Goal: Transaction & Acquisition: Purchase product/service

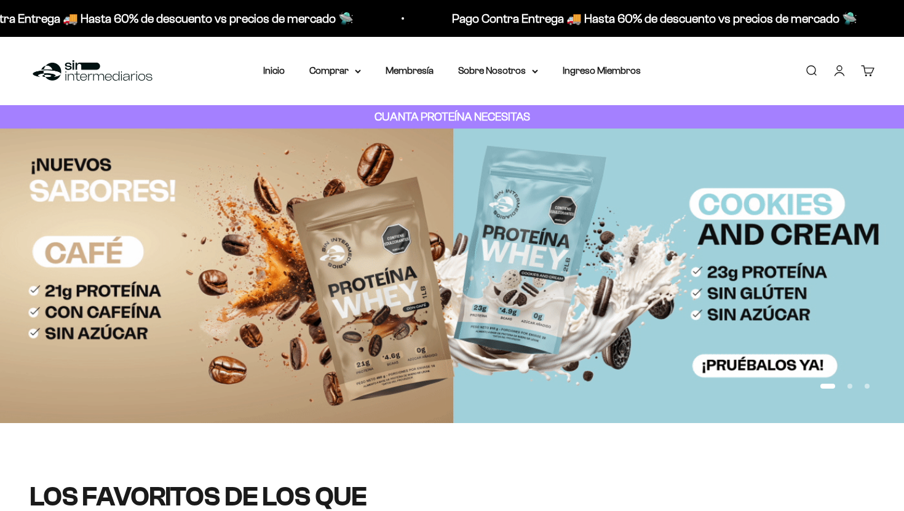
click at [843, 76] on link "Iniciar sesión" at bounding box center [839, 71] width 14 height 14
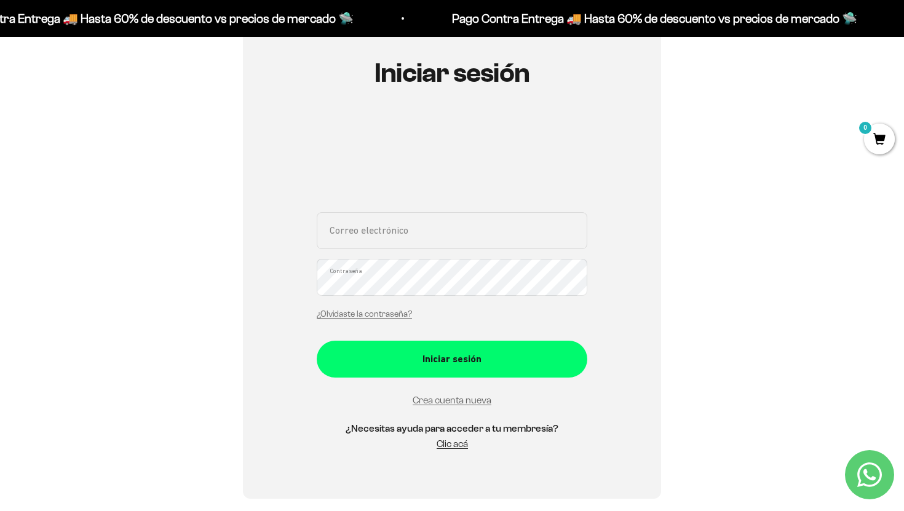
scroll to position [140, 0]
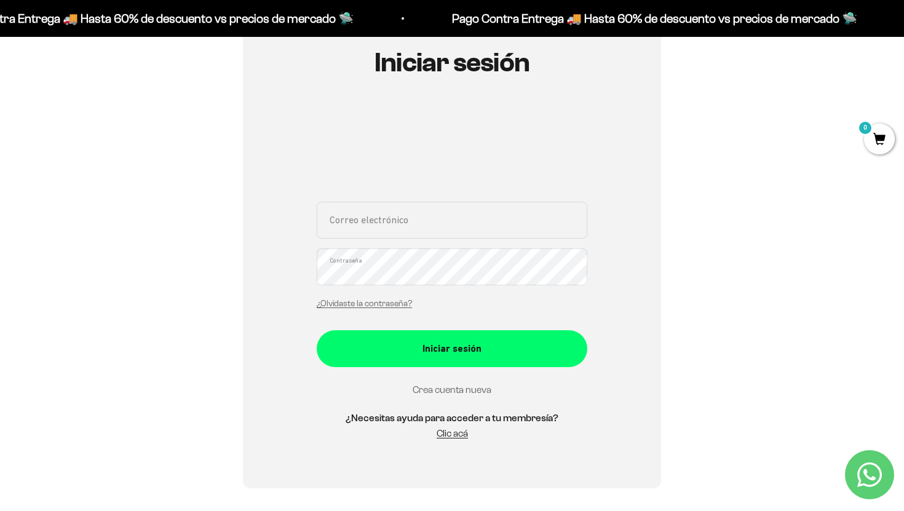
click at [449, 389] on link "Crea cuenta nueva" at bounding box center [451, 389] width 79 height 10
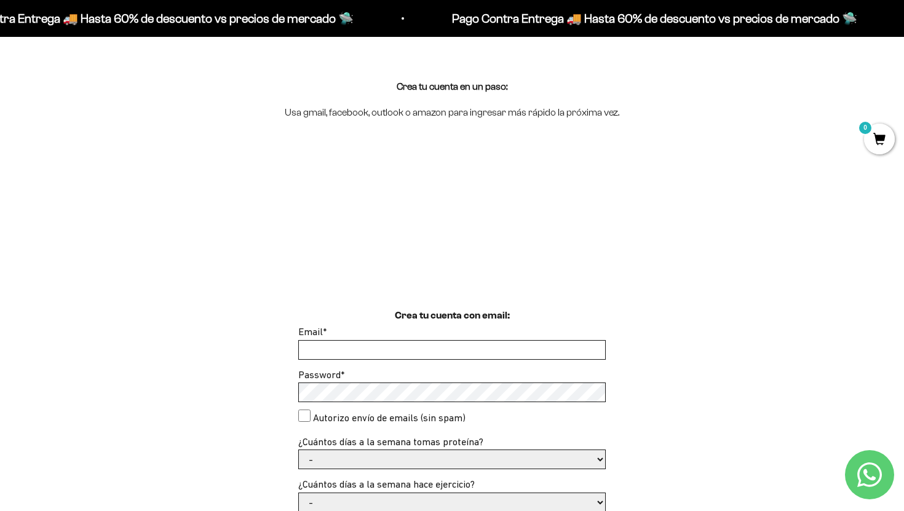
scroll to position [159, 0]
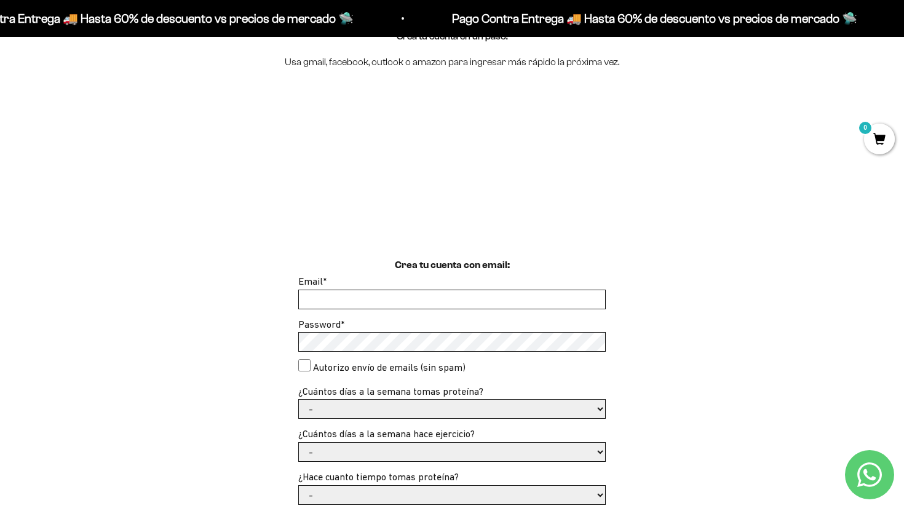
click at [462, 301] on input "Email *" at bounding box center [452, 299] width 306 height 18
click at [463, 299] on input "Email *" at bounding box center [452, 299] width 306 height 18
type input "[EMAIL_ADDRESS][DOMAIN_NAME]"
click at [355, 409] on select "- 1 o 2 3 a 5 6 o 7" at bounding box center [452, 409] width 306 height 18
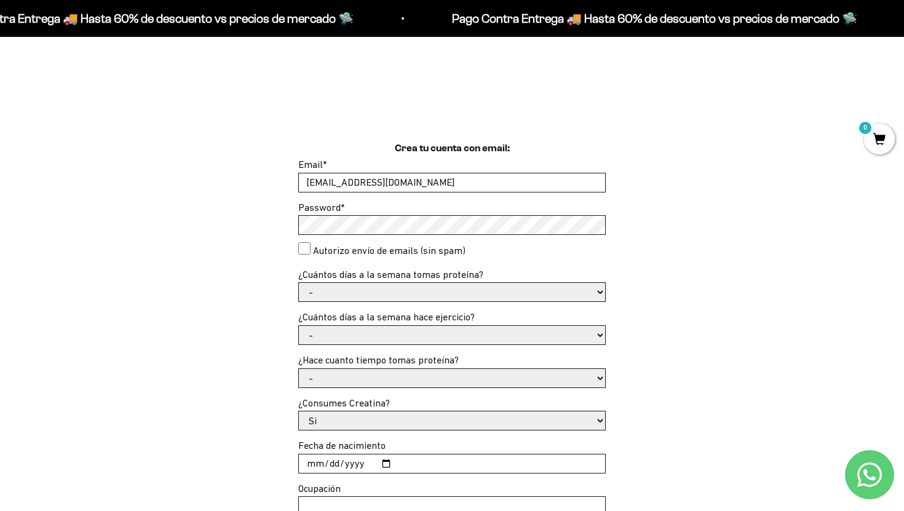
scroll to position [297, 0]
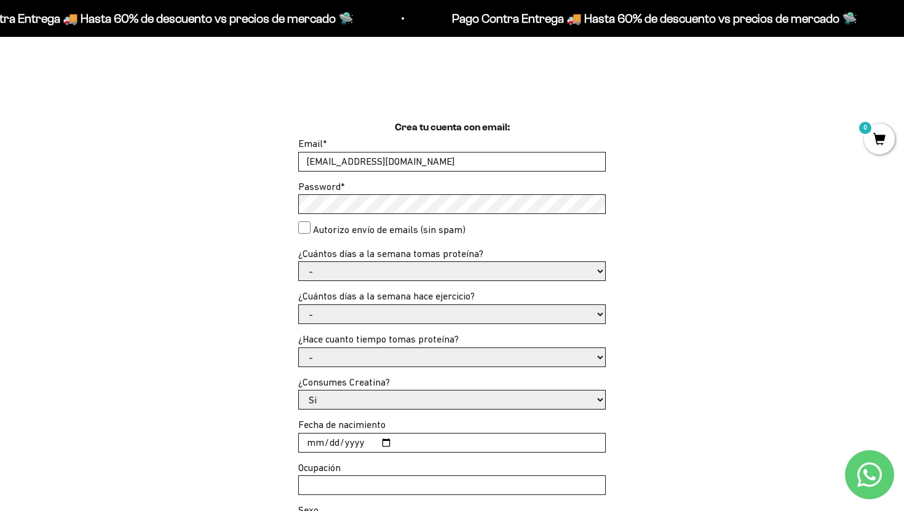
click at [554, 277] on select "- 1 o 2 3 a 5 6 o 7" at bounding box center [452, 271] width 306 height 18
select select "3 a 5"
click at [299, 262] on select "- 1 o 2 3 a 5 6 o 7" at bounding box center [452, 271] width 306 height 18
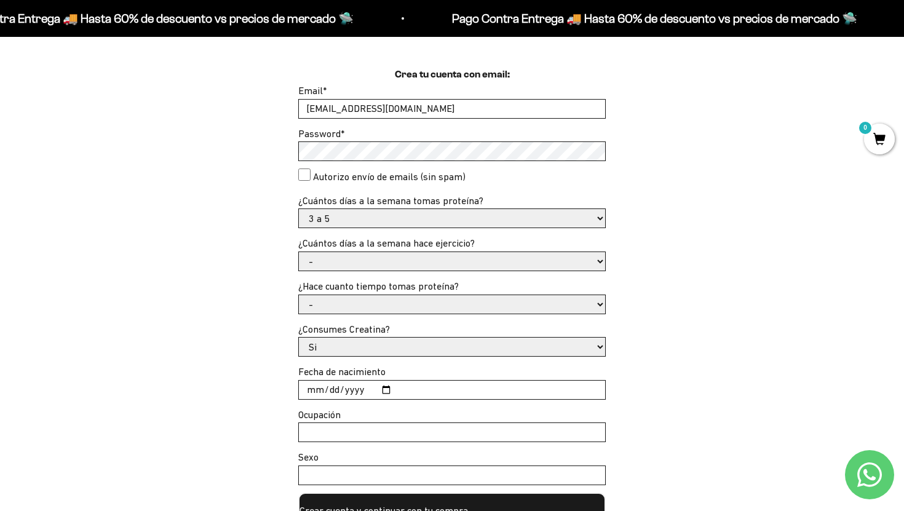
scroll to position [364, 0]
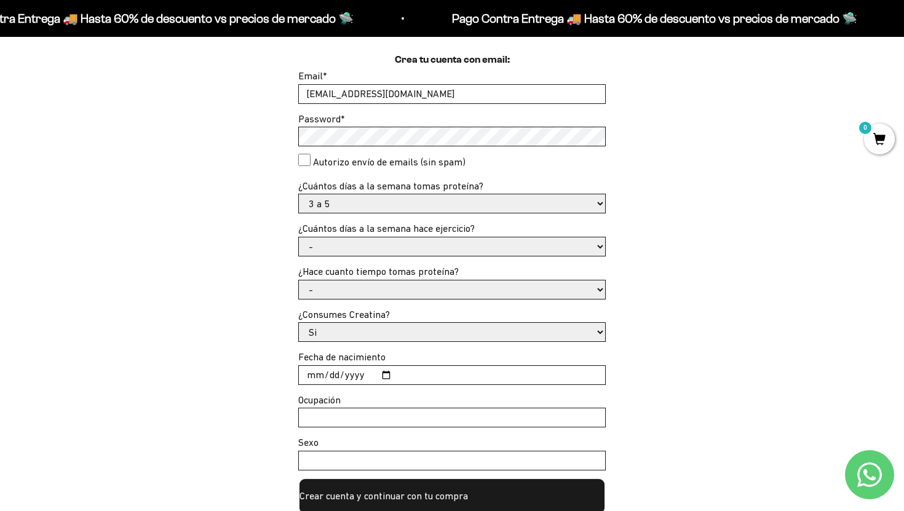
click at [539, 245] on select "- No hago 1 a 2 días 3 a 5 días 6 o 7 días" at bounding box center [452, 246] width 306 height 18
select select "3 a 5 días"
click at [299, 237] on select "- No hago 1 a 2 días 3 a 5 días 6 o 7 días" at bounding box center [452, 246] width 306 height 18
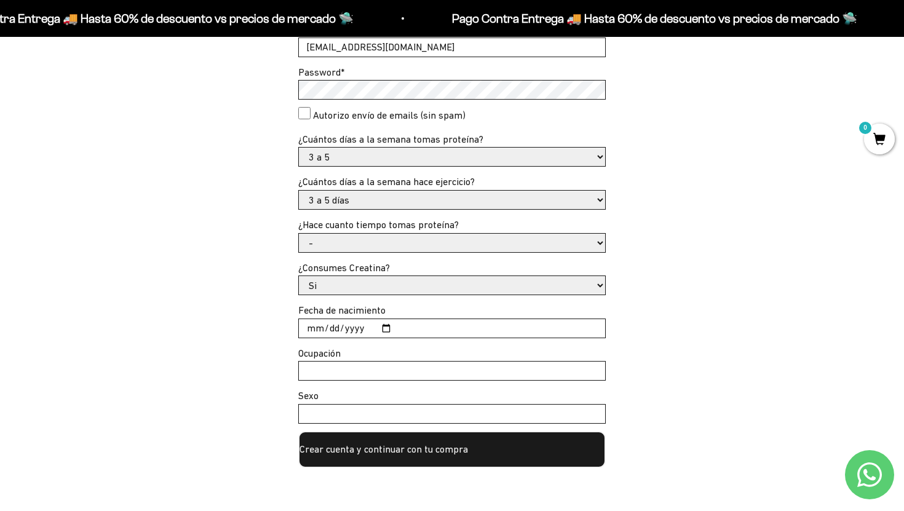
scroll to position [420, 0]
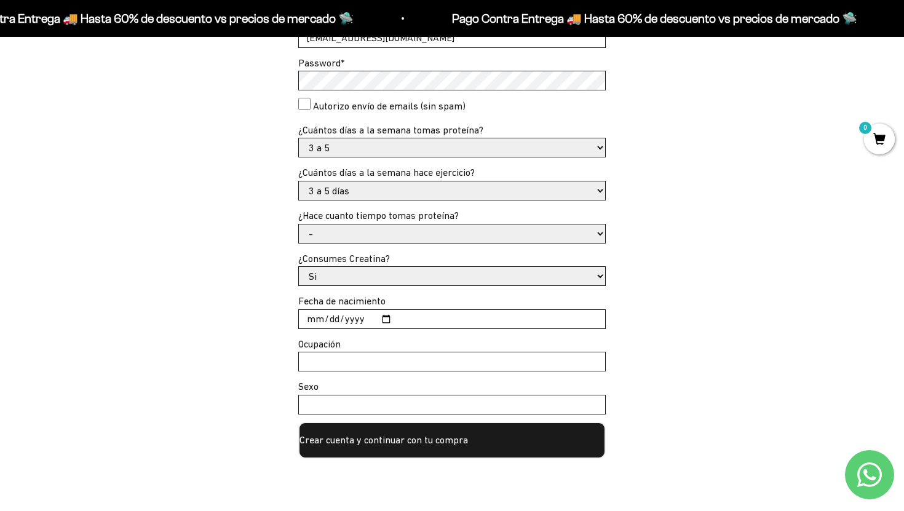
click at [539, 243] on form "Email * juanandresperea1590@icloud.com Password * Autorizo envío de emails (sin…" at bounding box center [451, 235] width 307 height 446
click at [535, 235] on select "- Apenas estoy empezando Menos de 6 meses Más de 6 meses Hace más de un año" at bounding box center [452, 233] width 306 height 18
select select "Hace más de un año"
click at [299, 224] on select "- Apenas estoy empezando Menos de 6 meses Más de 6 meses Hace más de un año" at bounding box center [452, 233] width 306 height 18
click at [500, 275] on select "Si No" at bounding box center [452, 276] width 306 height 18
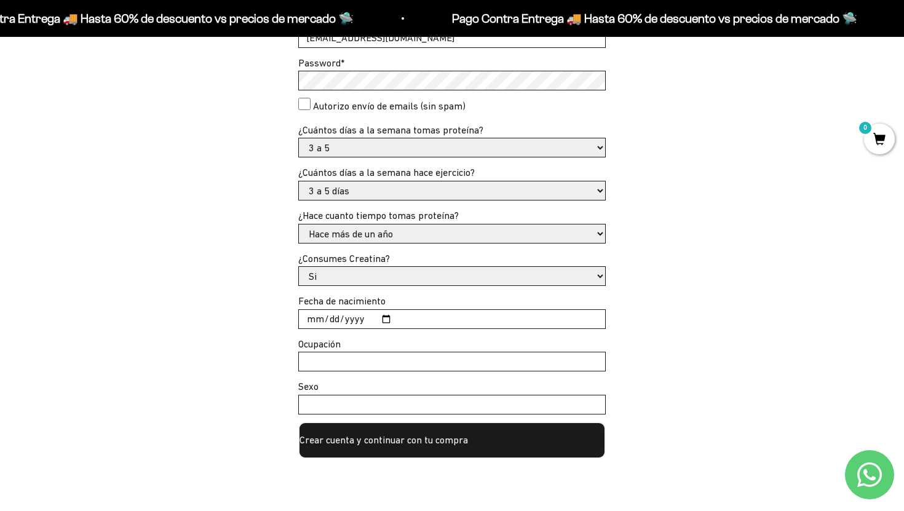
select select "No"
click at [299, 267] on select "Si No" at bounding box center [452, 276] width 306 height 18
click at [476, 307] on div "Fecha de nacimiento" at bounding box center [451, 311] width 307 height 36
click at [476, 315] on input "Fecha de nacimiento" at bounding box center [452, 319] width 306 height 18
type input "2005-09-16"
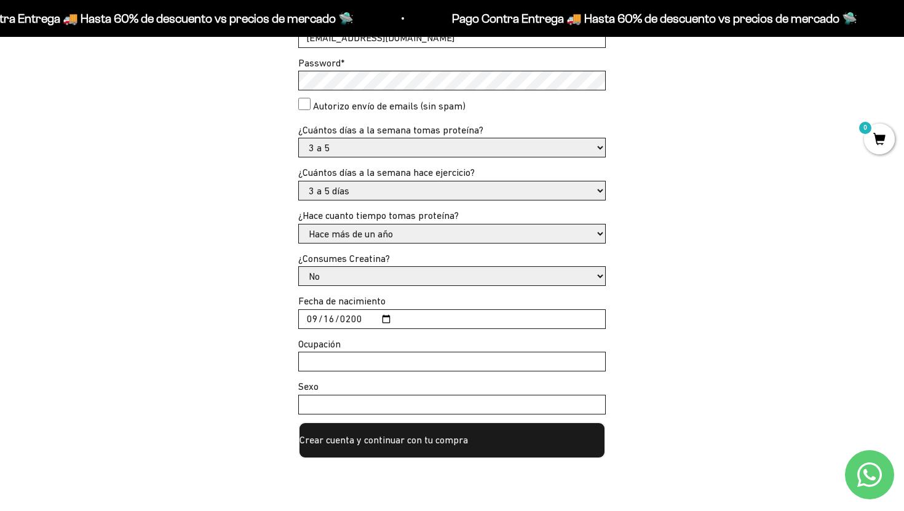
click at [339, 367] on input "Ocupación" at bounding box center [452, 361] width 306 height 18
type input "estudiante"
click at [361, 407] on input "Sexo" at bounding box center [452, 404] width 306 height 18
type input "masculino"
click at [392, 449] on button "Crear cuenta y continuar con tu compra" at bounding box center [451, 440] width 307 height 37
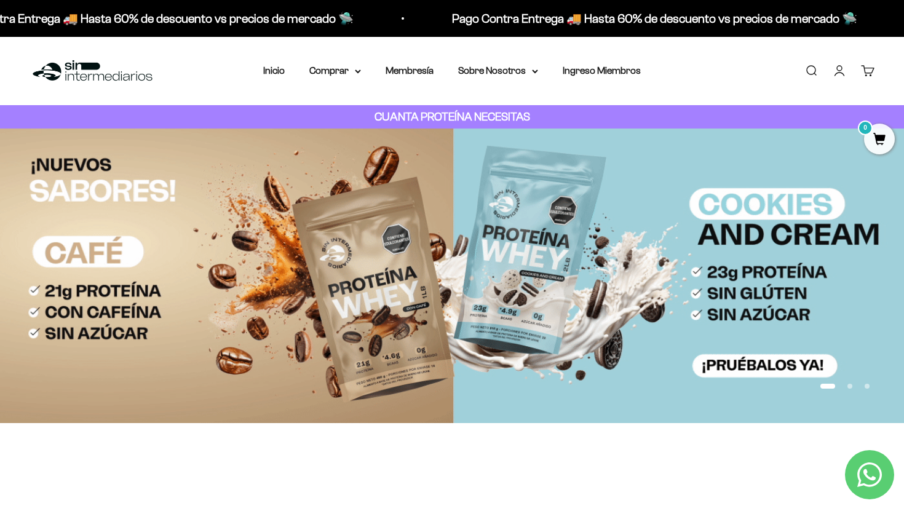
click at [841, 72] on link "Cuenta" at bounding box center [839, 71] width 14 height 14
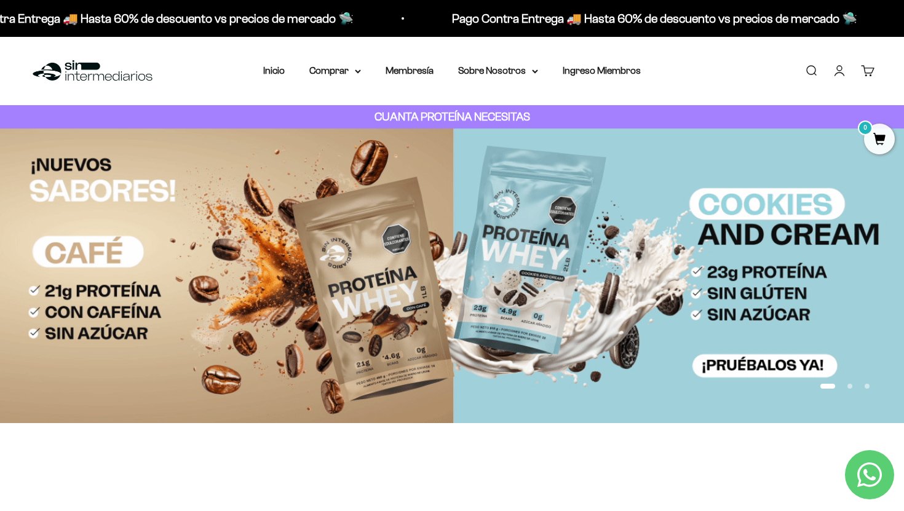
click at [841, 72] on link "Cuenta" at bounding box center [839, 71] width 14 height 14
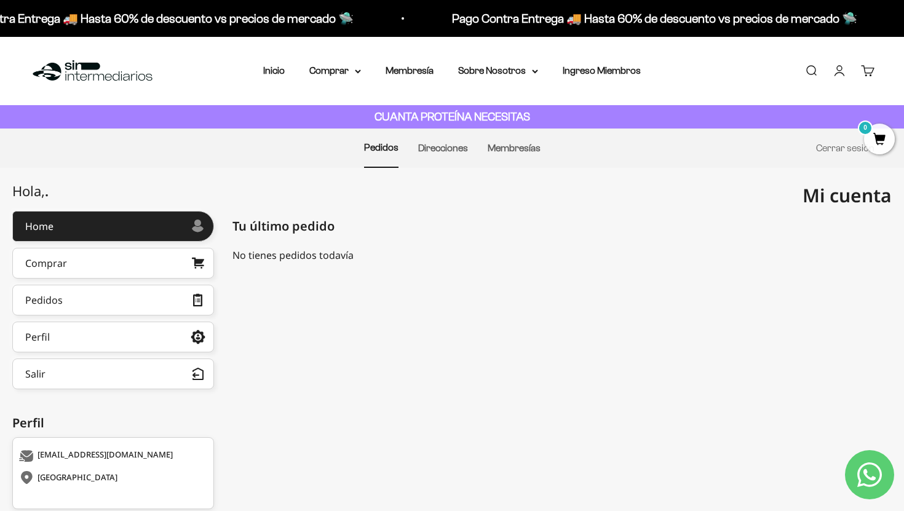
click at [278, 76] on li "Inicio" at bounding box center [274, 71] width 22 height 16
click at [272, 73] on link "Inicio" at bounding box center [274, 70] width 22 height 10
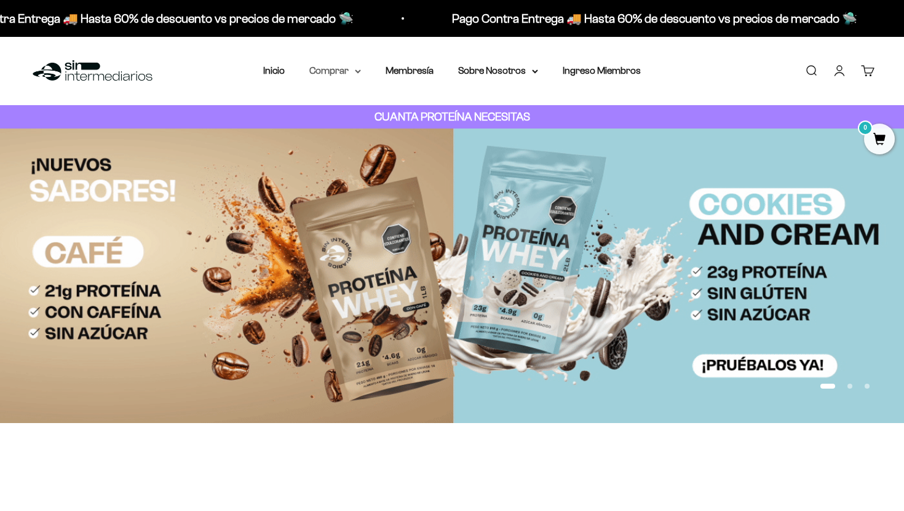
click at [343, 73] on summary "Comprar" at bounding box center [335, 71] width 52 height 16
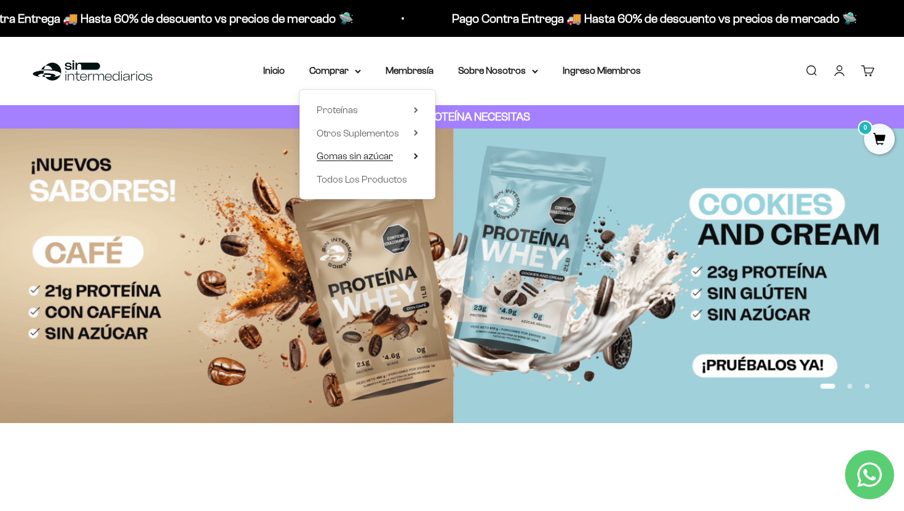
click at [353, 154] on span "Gomas sin azúcar" at bounding box center [355, 156] width 76 height 10
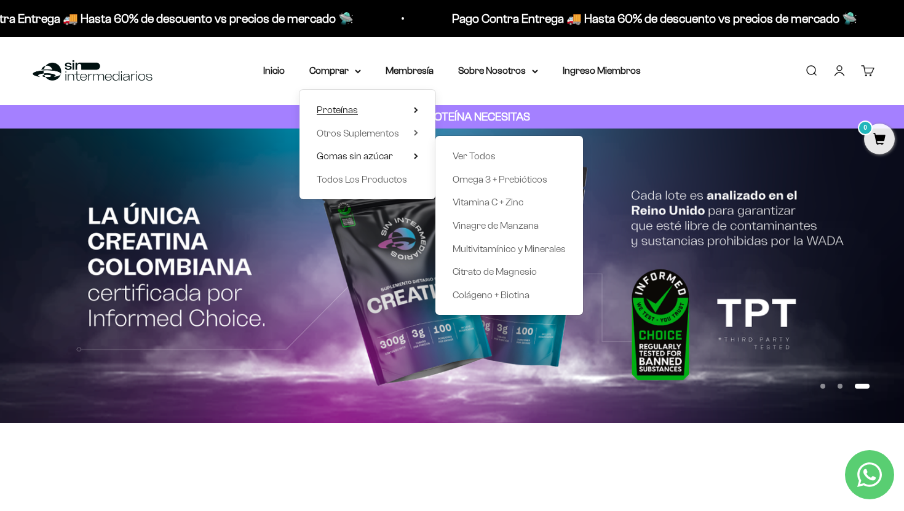
click at [329, 107] on span "Proteínas" at bounding box center [337, 109] width 41 height 10
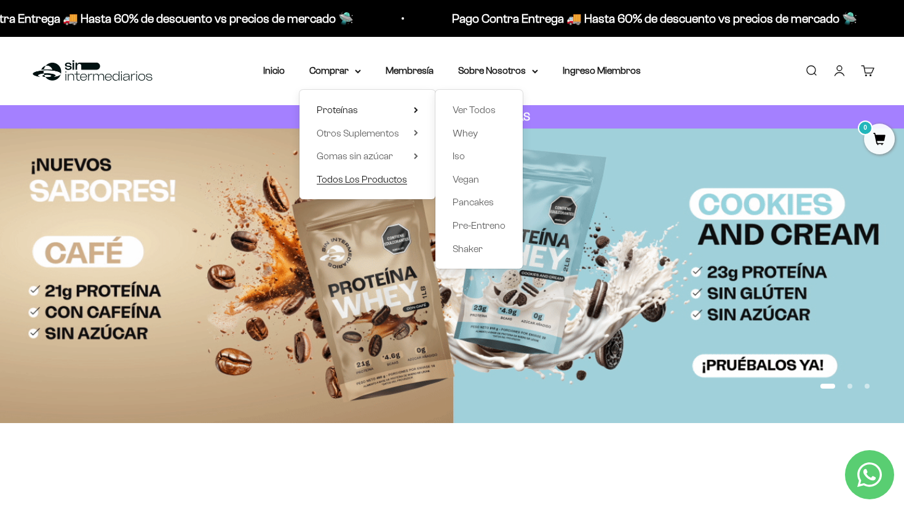
click at [359, 174] on span "Todos Los Productos" at bounding box center [362, 179] width 90 height 10
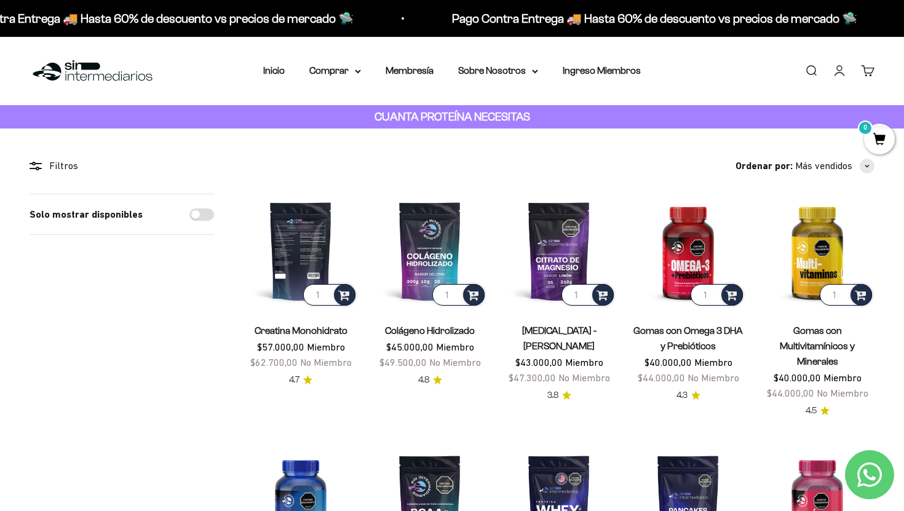
click at [319, 264] on img at bounding box center [300, 251] width 114 height 114
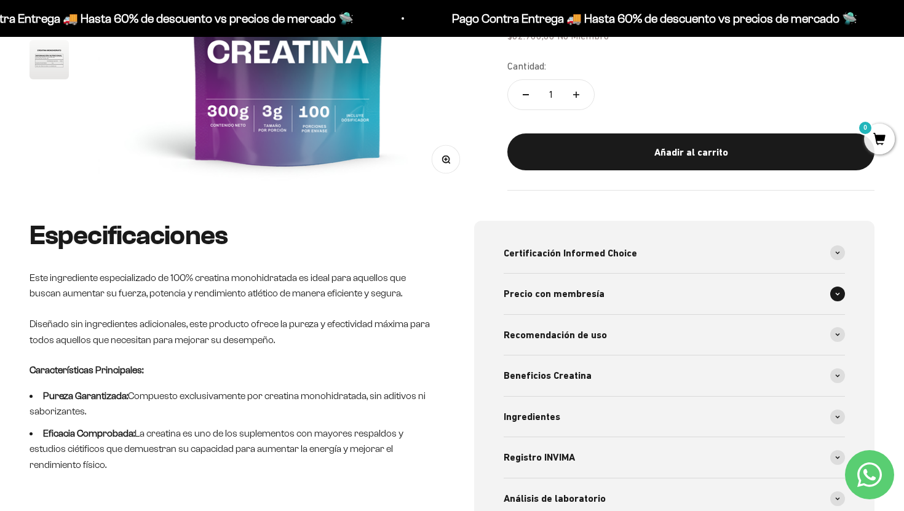
click at [672, 291] on div "Precio con membresía" at bounding box center [673, 294] width 341 height 41
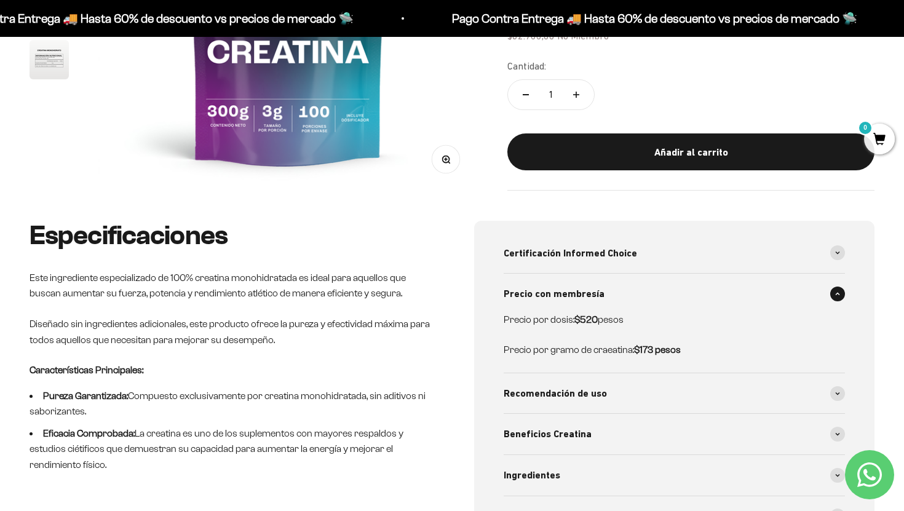
click at [672, 291] on div "Precio con membresía" at bounding box center [673, 294] width 341 height 41
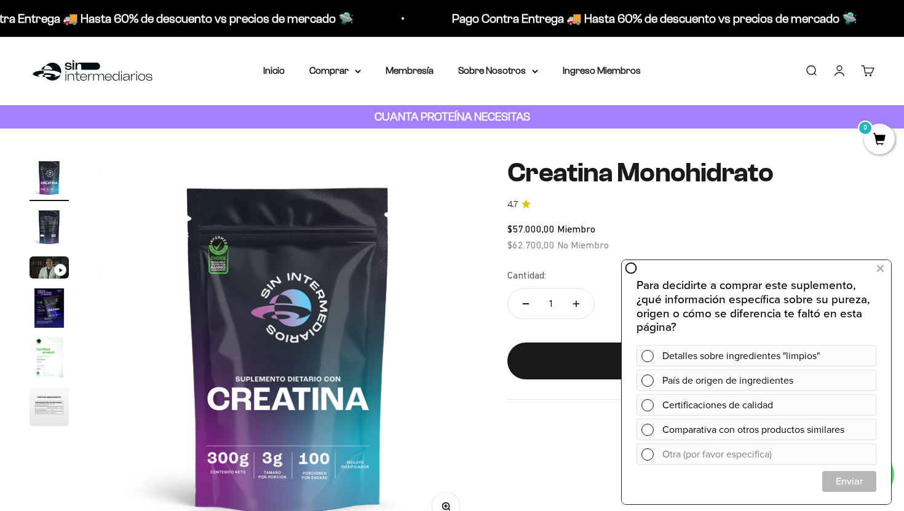
click at [50, 226] on img "Ir al artículo 2" at bounding box center [49, 226] width 39 height 39
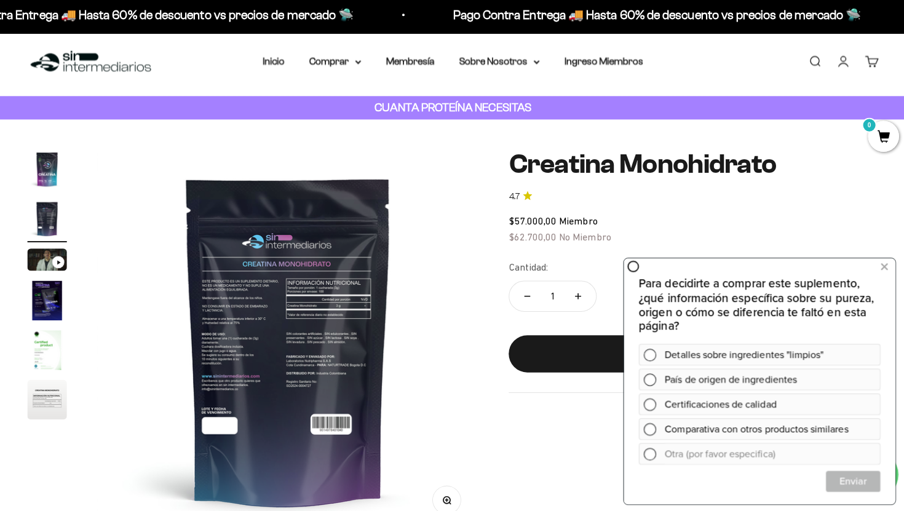
scroll to position [7, 0]
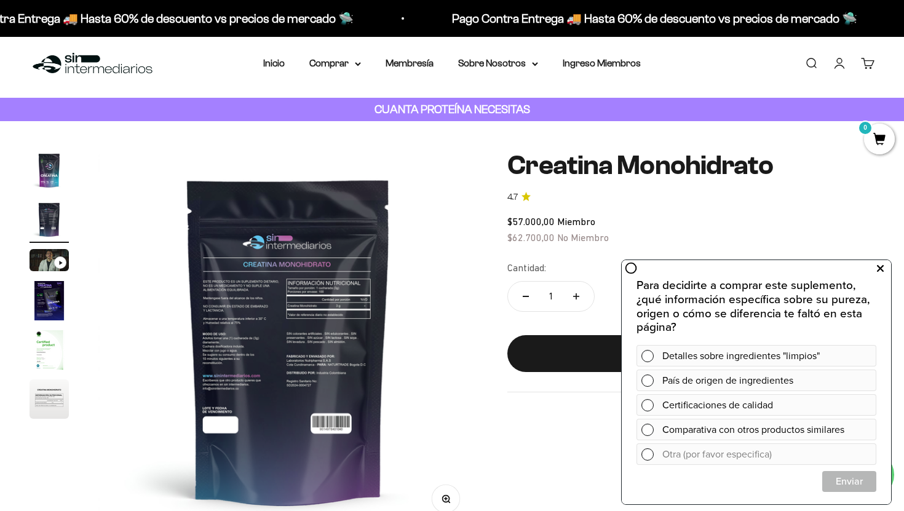
click at [878, 269] on icon at bounding box center [879, 269] width 7 height 16
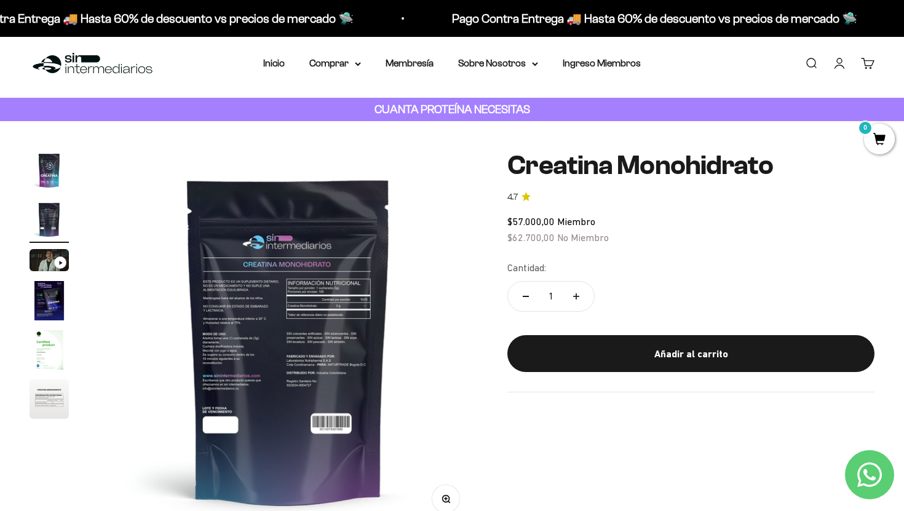
scroll to position [41, 0]
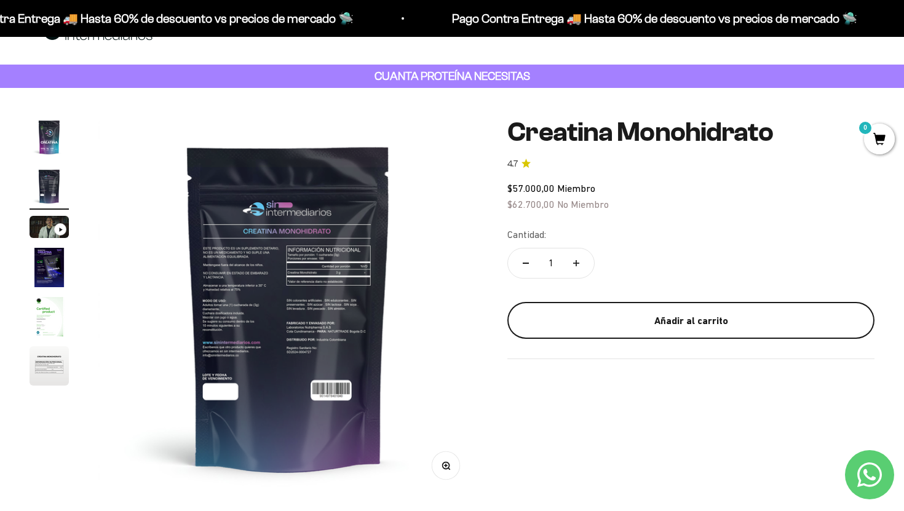
click at [619, 329] on button "Añadir al carrito" at bounding box center [690, 320] width 367 height 37
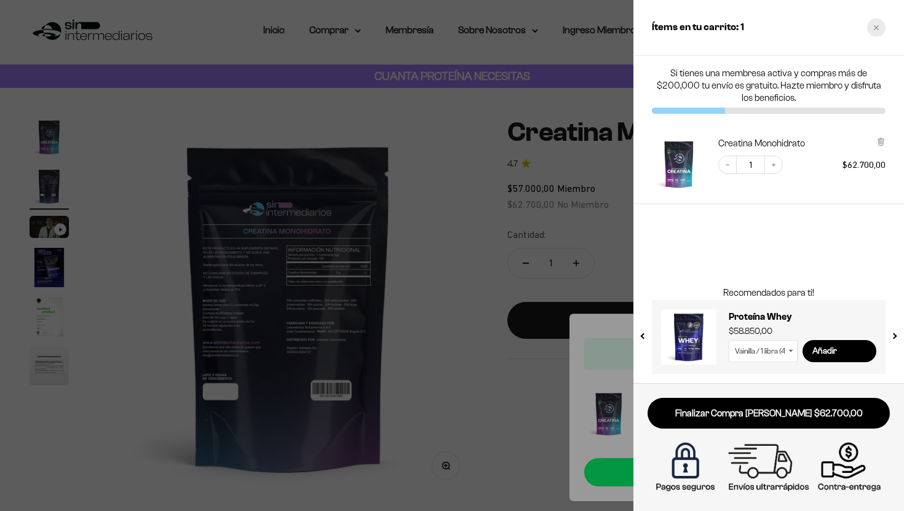
click at [877, 25] on icon "Close cart" at bounding box center [876, 28] width 6 height 6
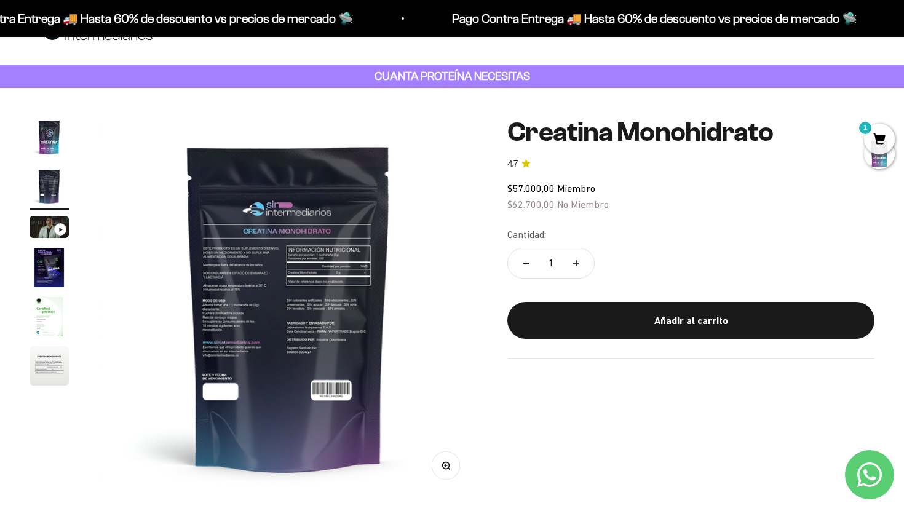
scroll to position [0, 0]
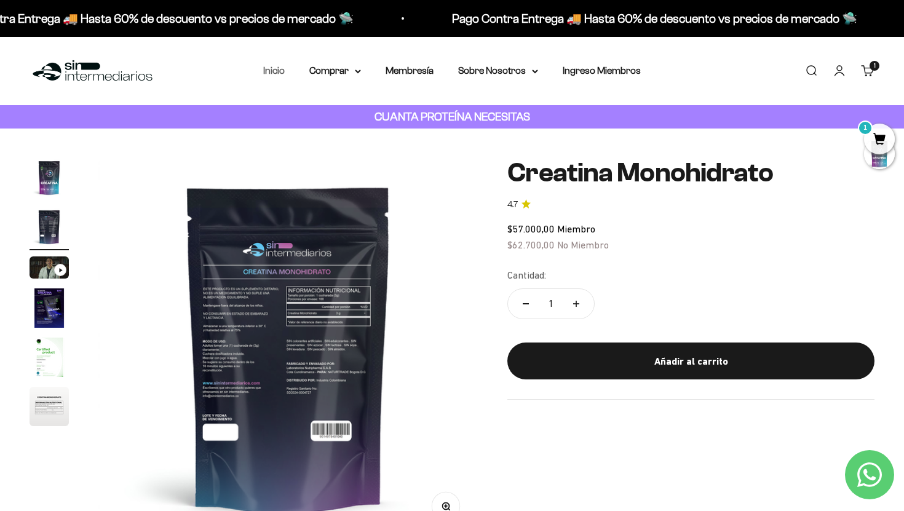
click at [274, 71] on link "Inicio" at bounding box center [274, 70] width 22 height 10
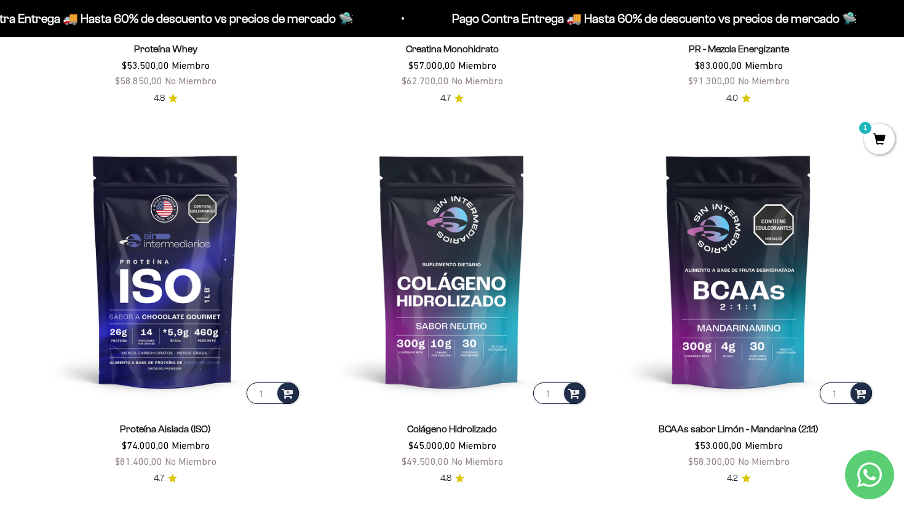
scroll to position [825, 0]
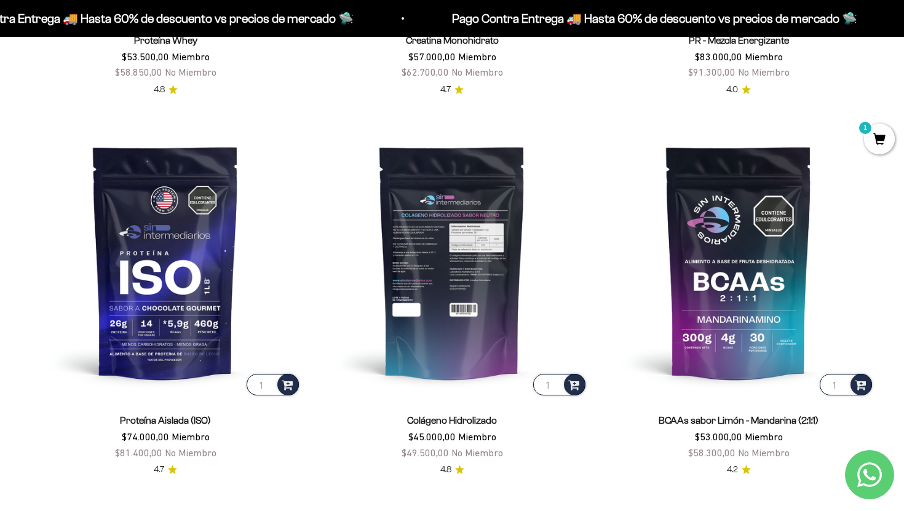
click at [467, 251] on img at bounding box center [452, 262] width 272 height 272
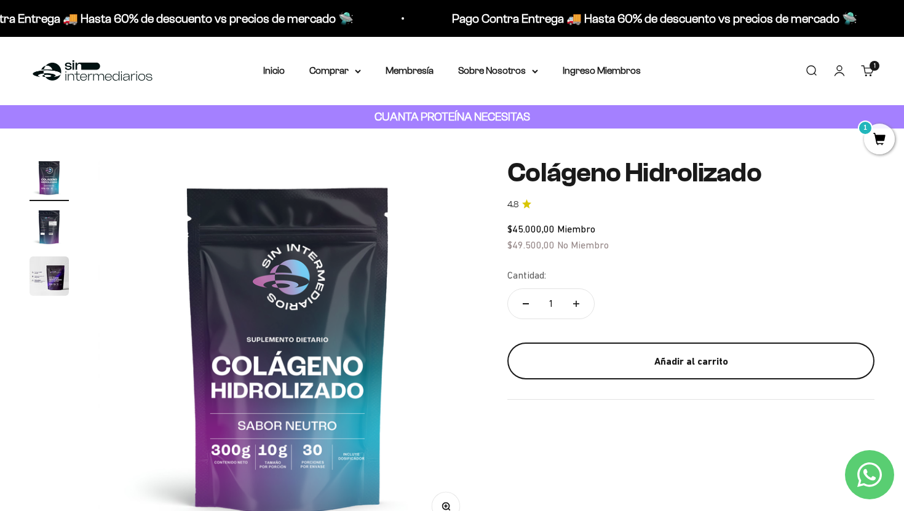
click at [591, 366] on div "Añadir al carrito" at bounding box center [691, 361] width 318 height 16
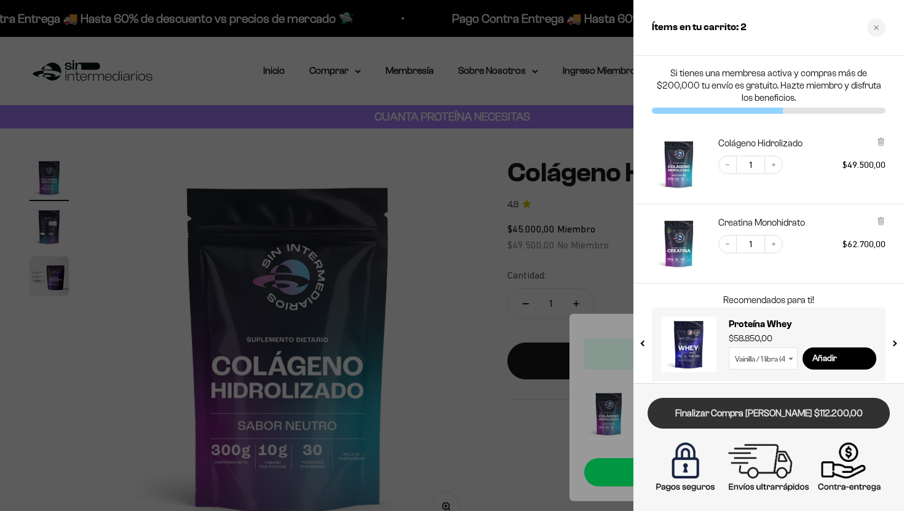
click at [682, 419] on link "Finalizar Compra [PERSON_NAME] $112.200,00" at bounding box center [768, 413] width 242 height 31
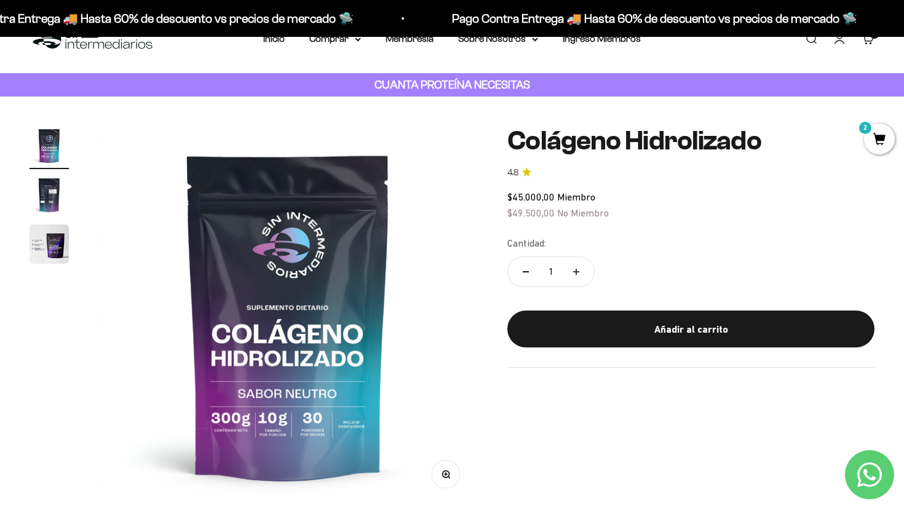
scroll to position [35, 0]
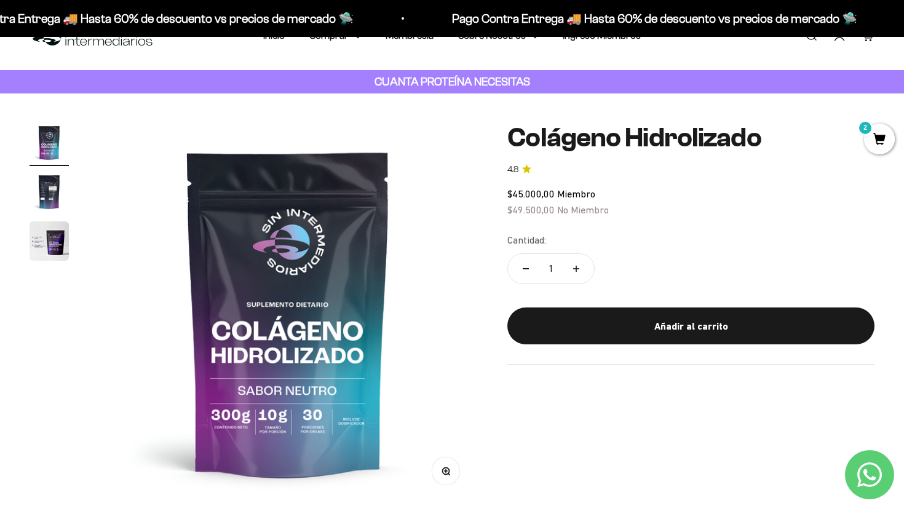
click at [882, 131] on span "2" at bounding box center [879, 139] width 31 height 31
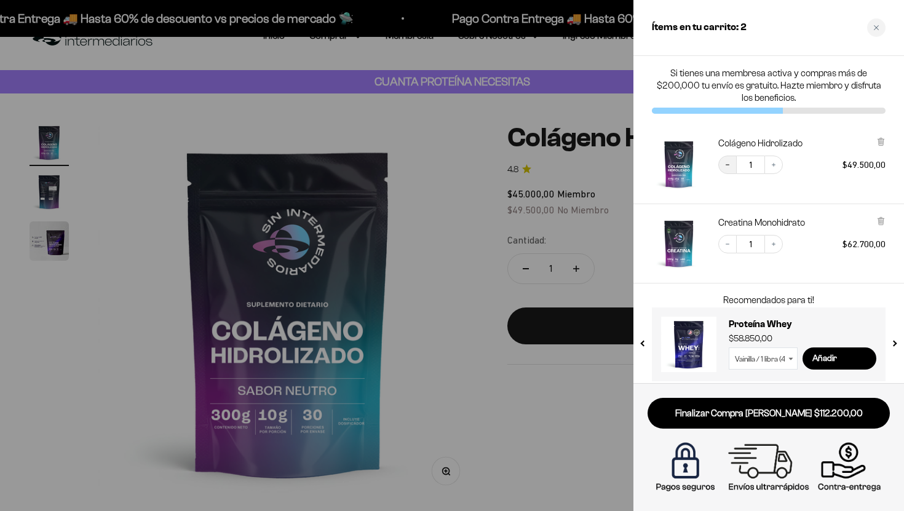
click at [730, 164] on icon "Decrease quantity" at bounding box center [726, 164] width 7 height 7
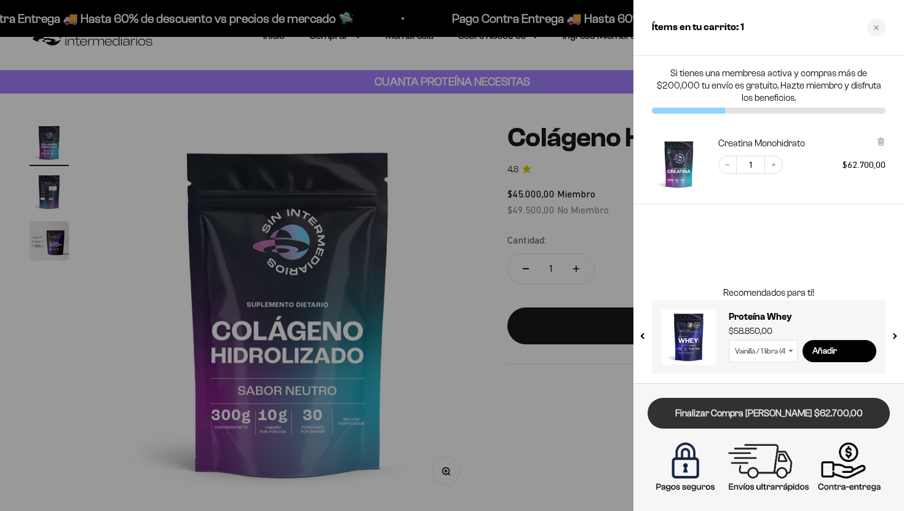
click at [801, 414] on link "Finalizar Compra [PERSON_NAME] $62.700,00" at bounding box center [768, 413] width 242 height 31
